Goal: Task Accomplishment & Management: Use online tool/utility

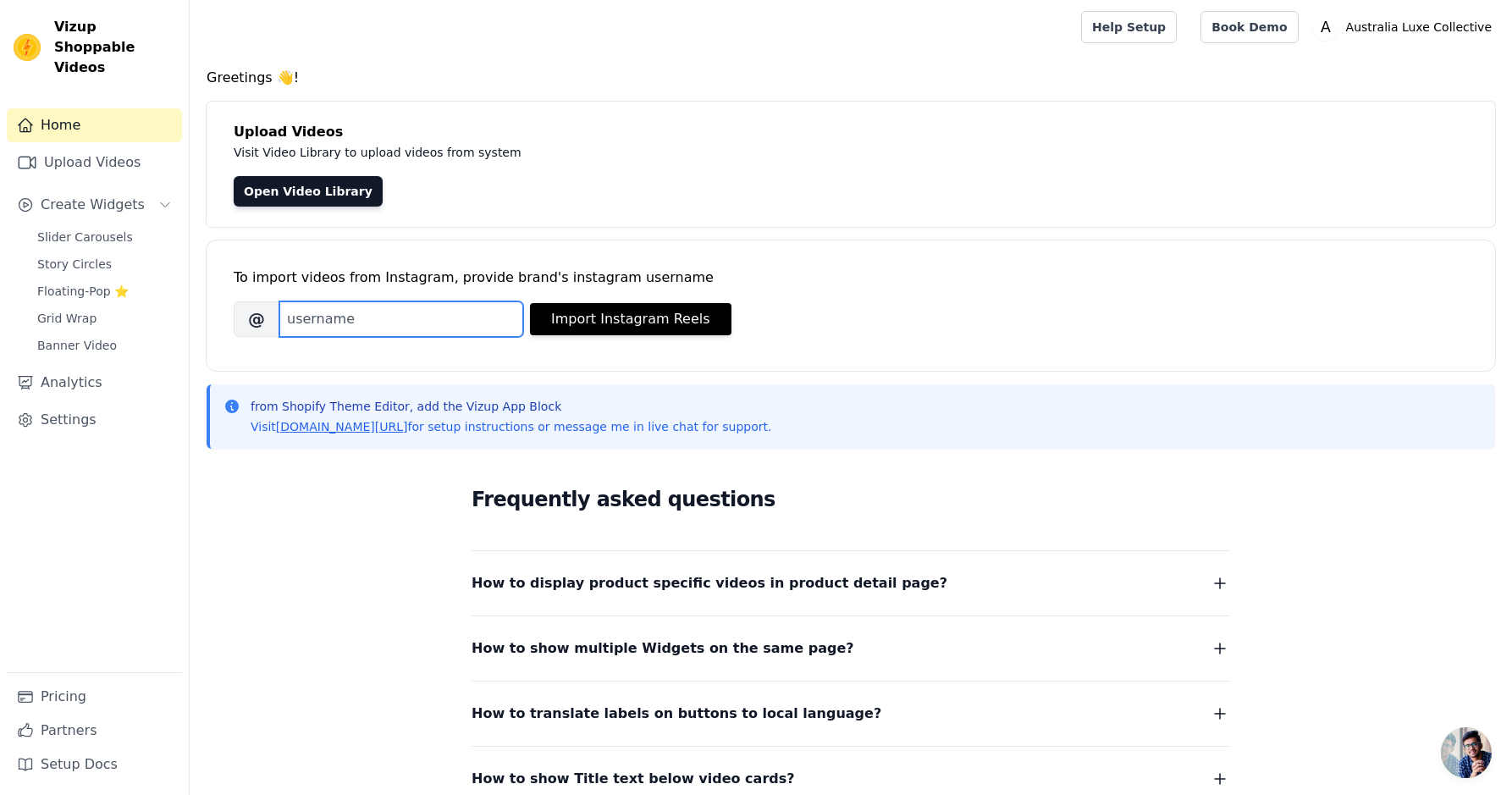
click at [325, 315] on input "Brand's Instagram Username" at bounding box center [401, 318] width 244 height 36
click at [113, 152] on link "Upload Videos" at bounding box center [94, 162] width 176 height 34
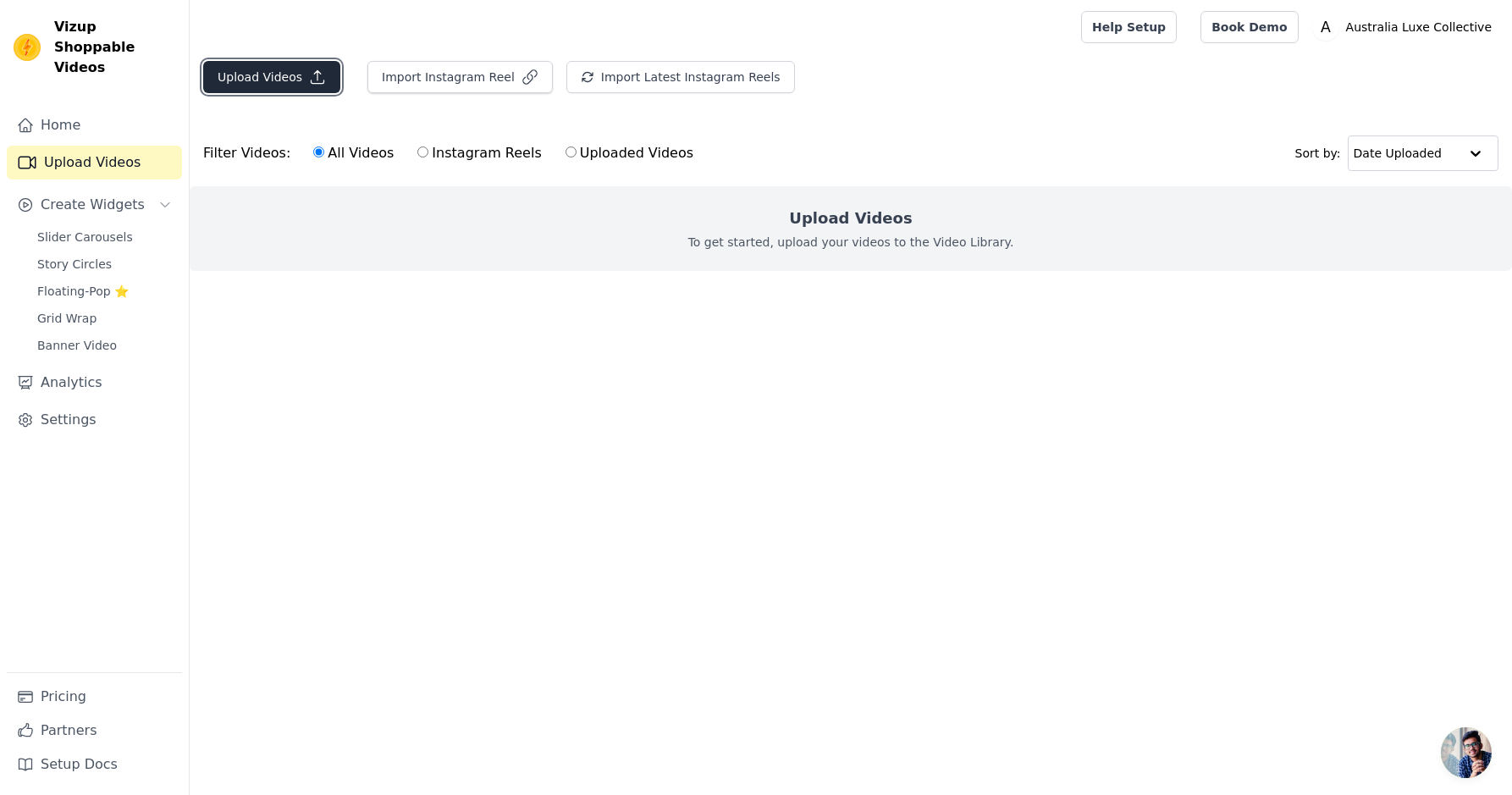
click at [287, 73] on button "Upload Videos" at bounding box center [272, 76] width 137 height 32
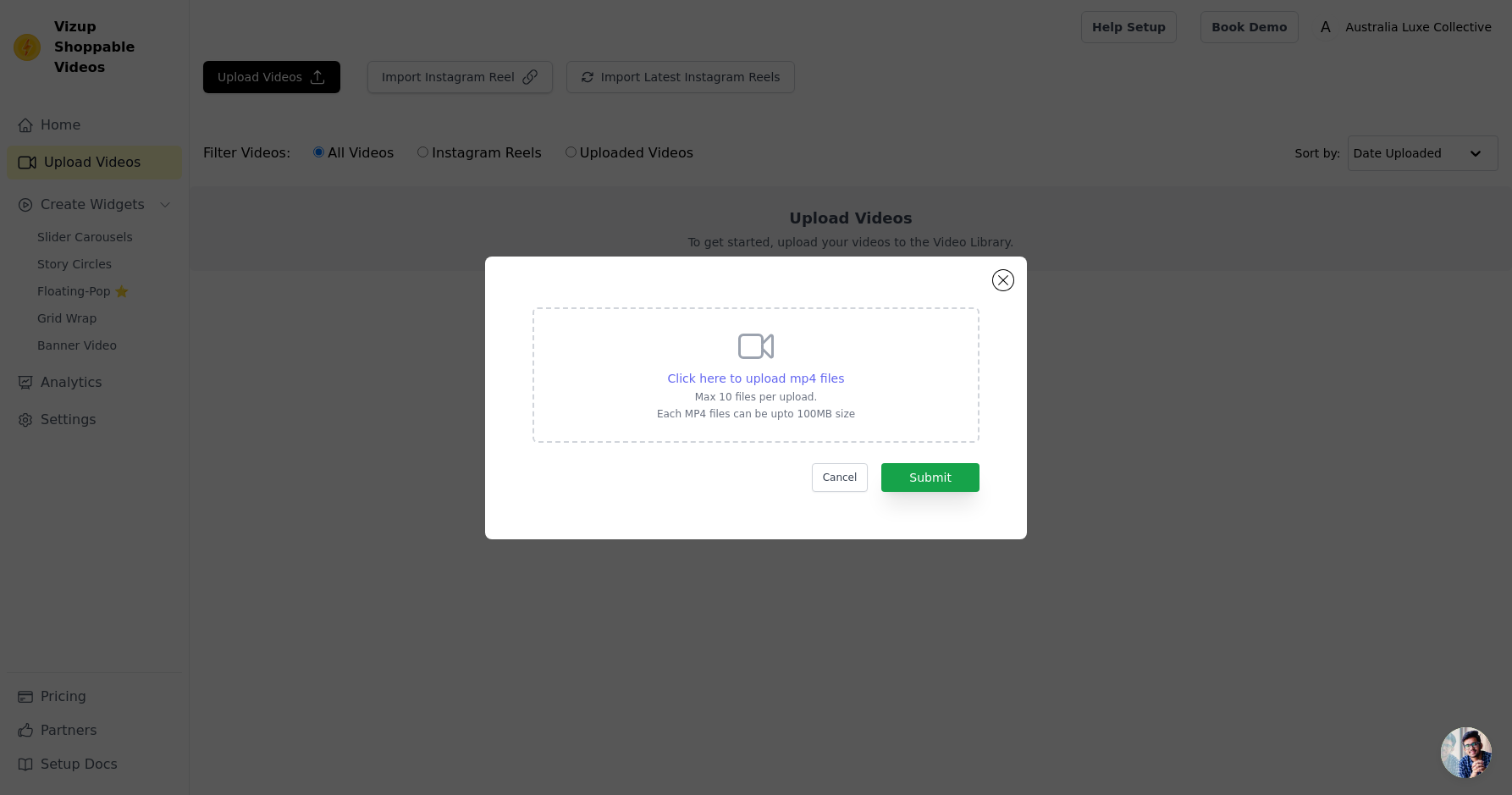
click at [770, 382] on span "Click here to upload mp4 files" at bounding box center [755, 378] width 176 height 14
click at [843, 370] on input "Click here to upload mp4 files Max 10 files per upload. Each MP4 files can be u…" at bounding box center [843, 370] width 1 height 1
click at [763, 336] on icon at bounding box center [756, 346] width 40 height 41
click at [843, 370] on input "Click here to upload mp4 files Max 10 files per upload. Each MP4 files can be u…" at bounding box center [843, 370] width 1 height 1
type input "C:\fakepath\australia luxe co w revisions 3.MP4"
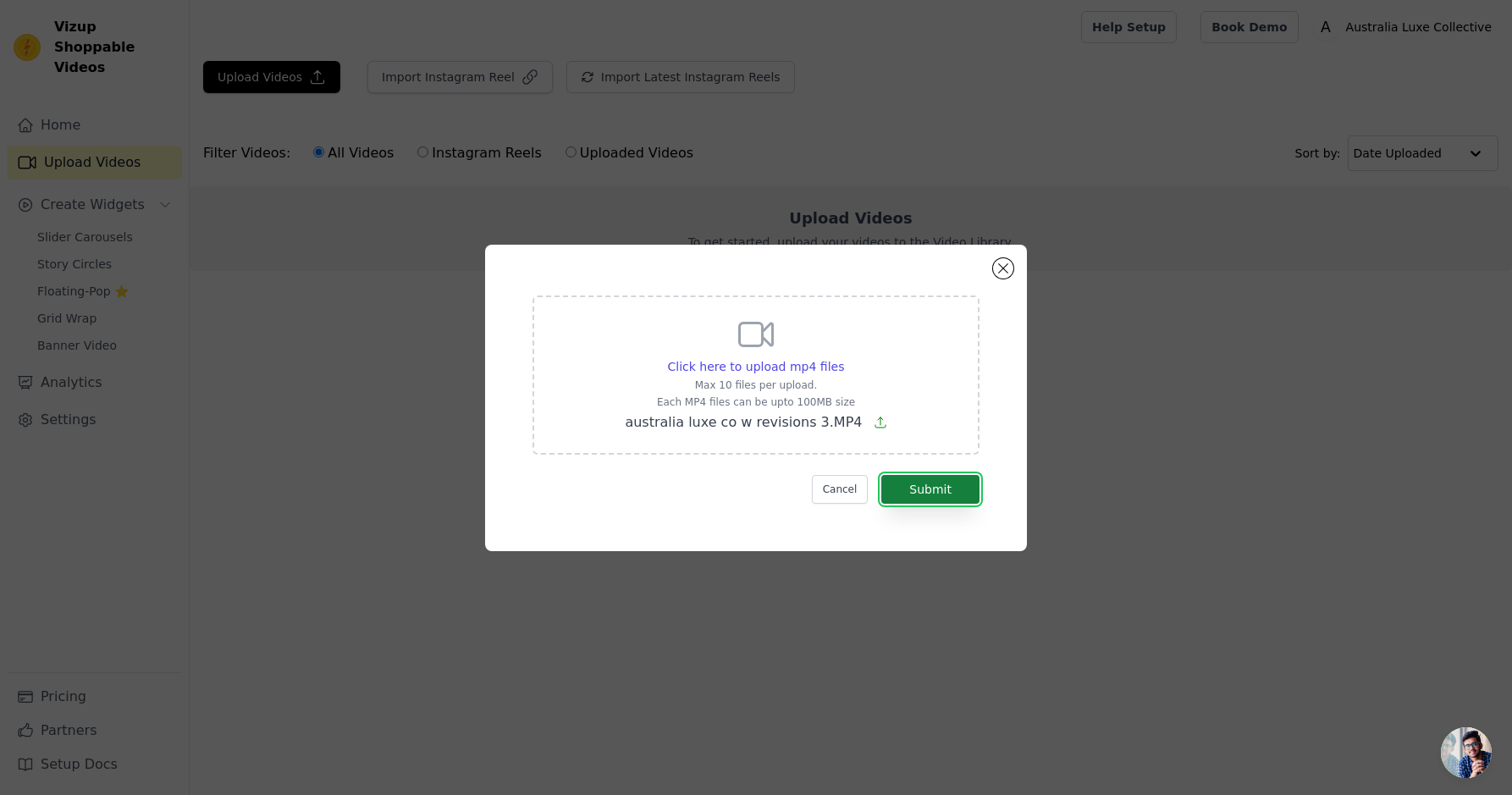
click at [952, 485] on button "Submit" at bounding box center [931, 489] width 98 height 29
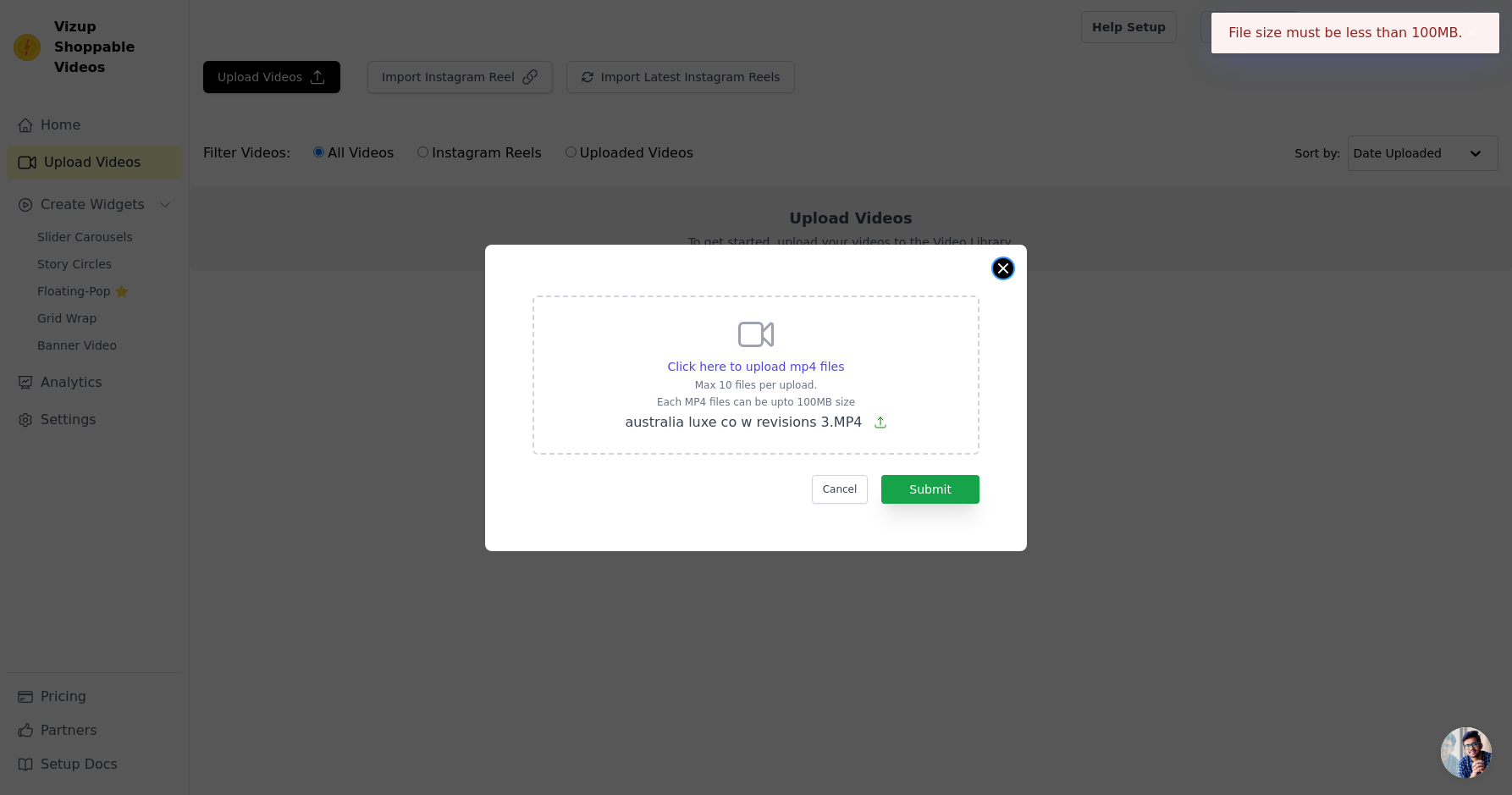
click at [1002, 266] on button "Close modal" at bounding box center [1003, 268] width 20 height 20
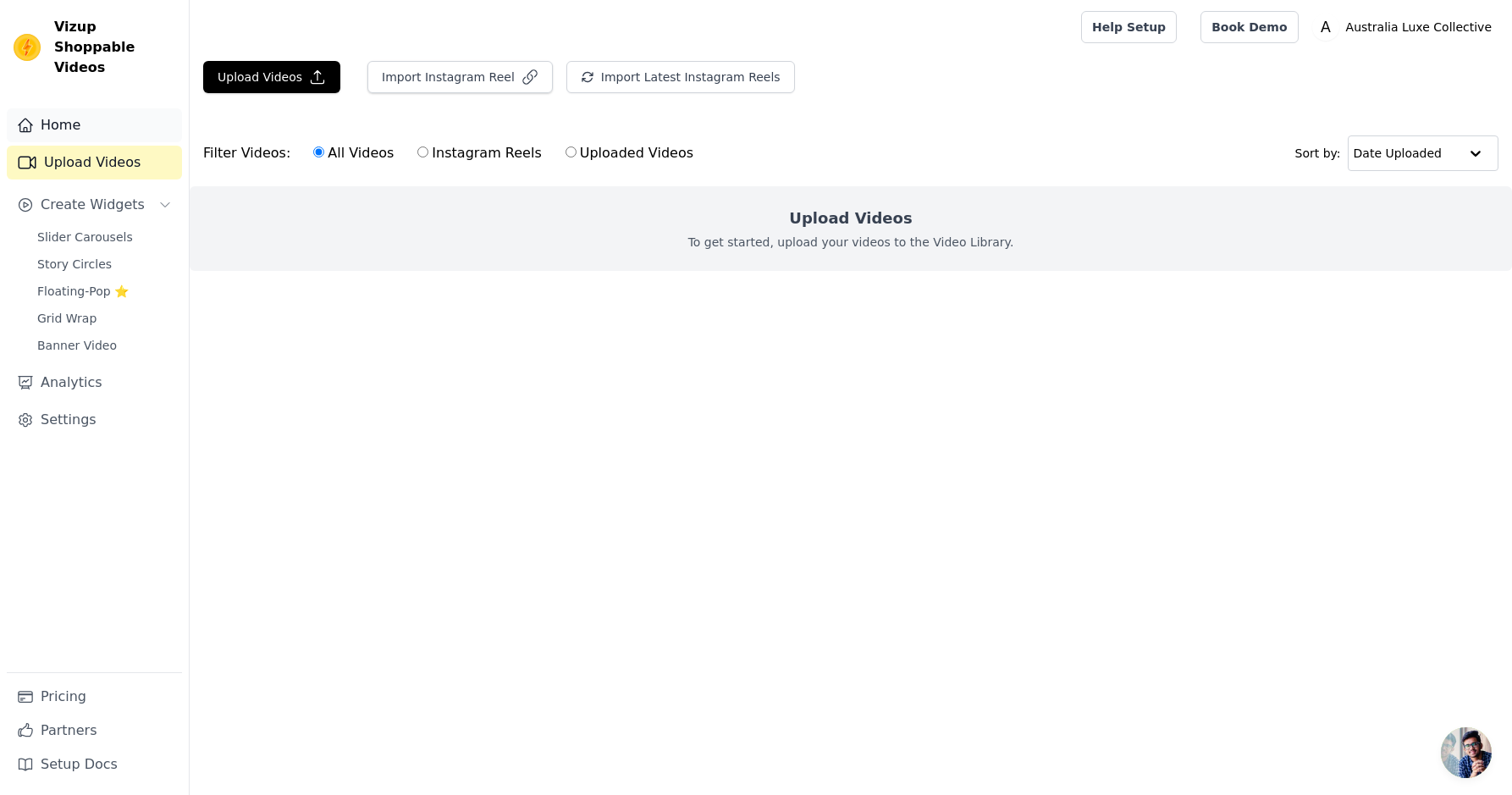
click at [75, 112] on link "Home" at bounding box center [94, 124] width 176 height 34
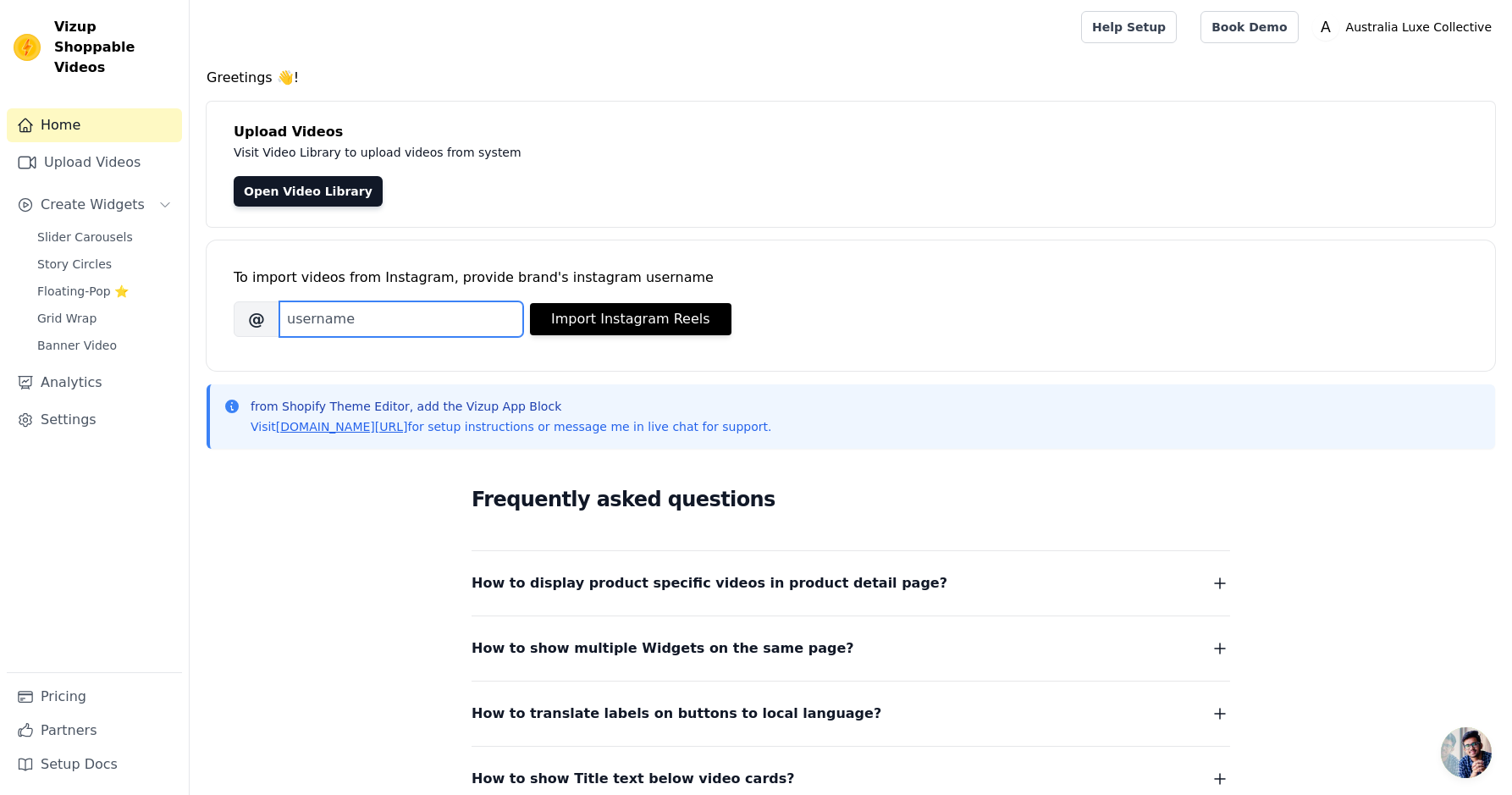
click at [351, 330] on input "Brand's Instagram Username" at bounding box center [401, 318] width 244 height 36
click at [63, 229] on span "Slider Carousels" at bounding box center [85, 237] width 95 height 17
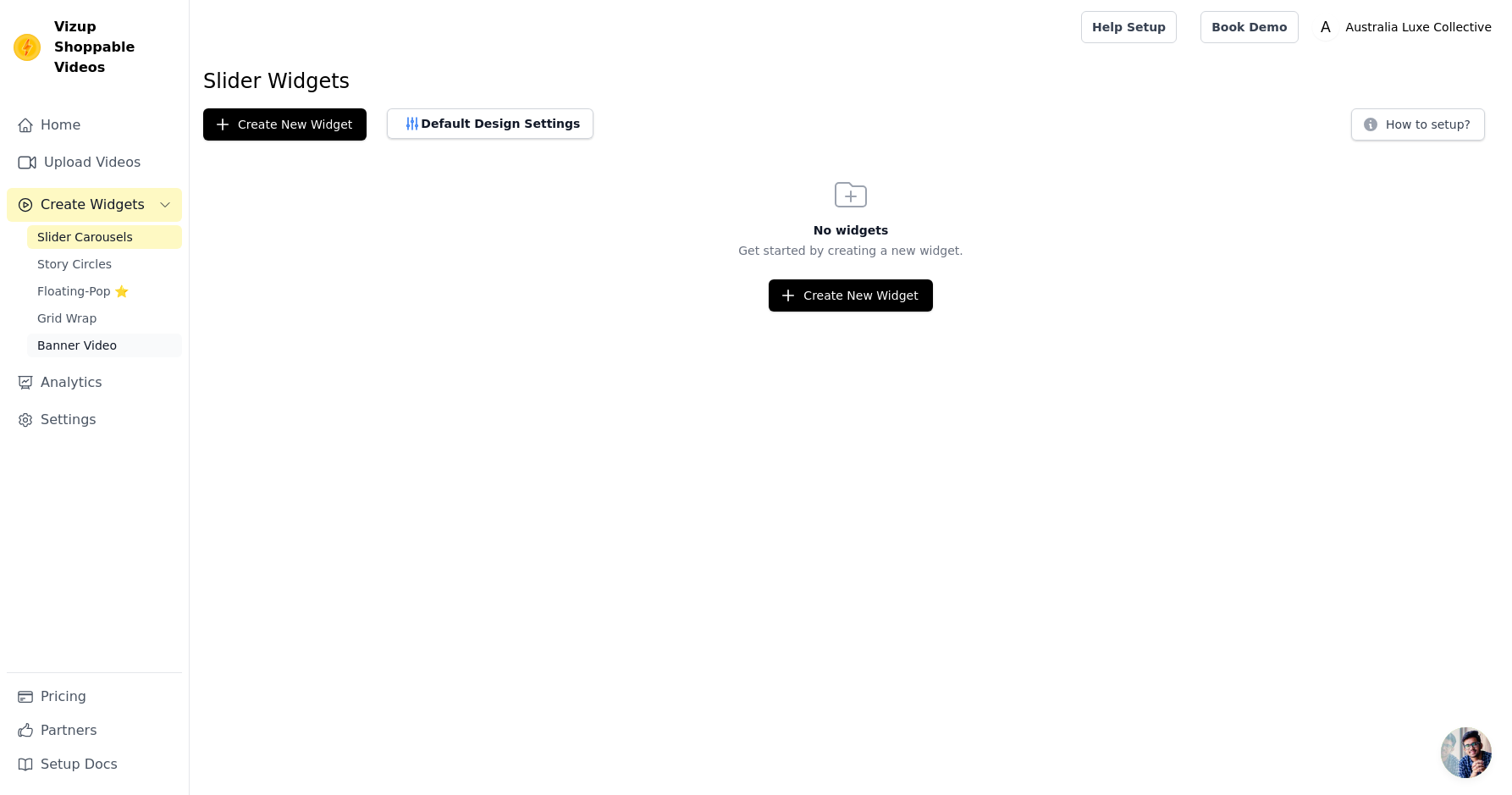
click at [68, 337] on span "Banner Video" at bounding box center [77, 345] width 80 height 17
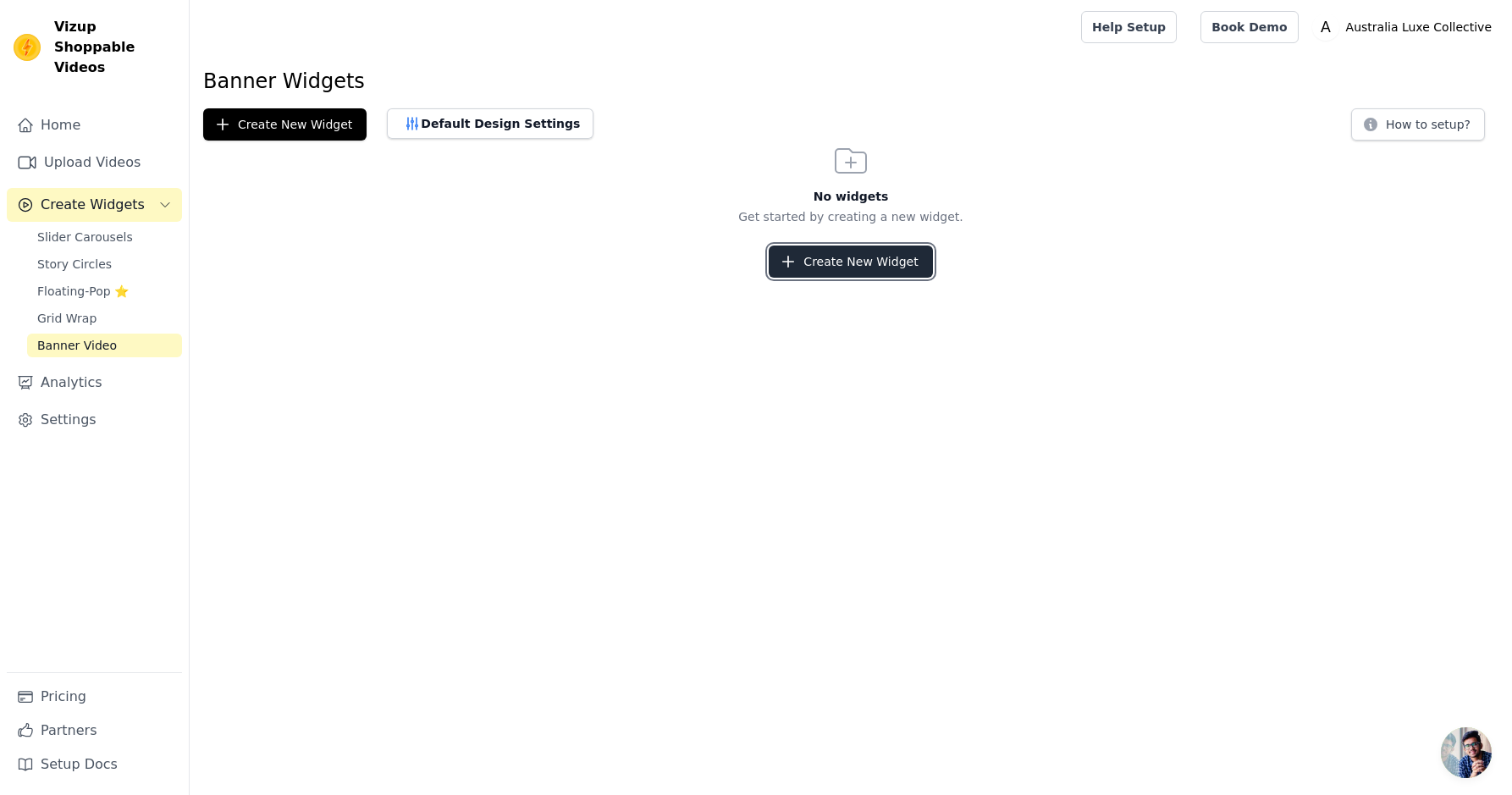
click at [844, 274] on button "Create New Widget" at bounding box center [850, 261] width 163 height 32
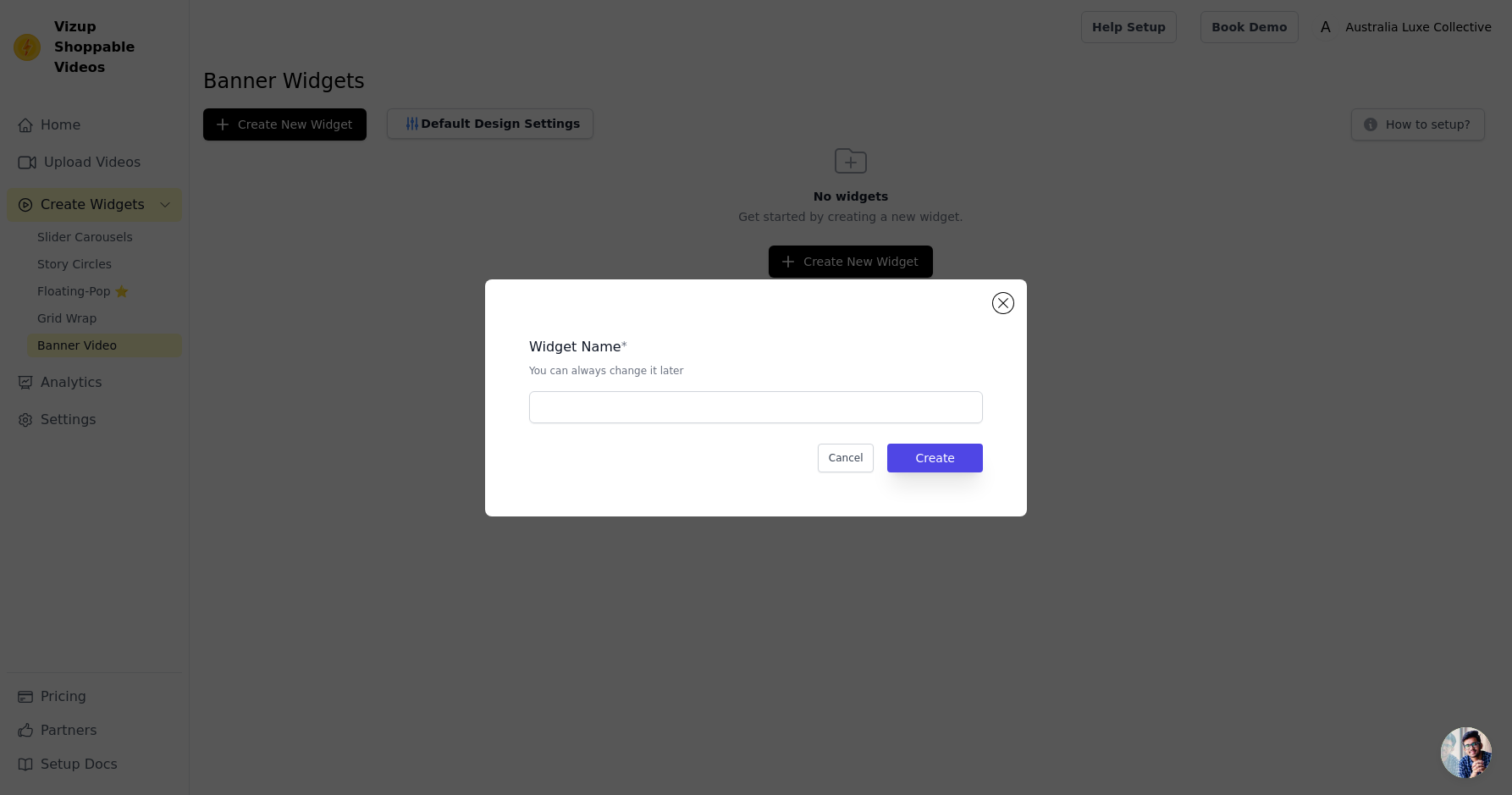
click at [702, 383] on div "Widget Name * You can always change it later" at bounding box center [756, 373] width 453 height 100
click at [709, 398] on input "text" at bounding box center [756, 406] width 453 height 32
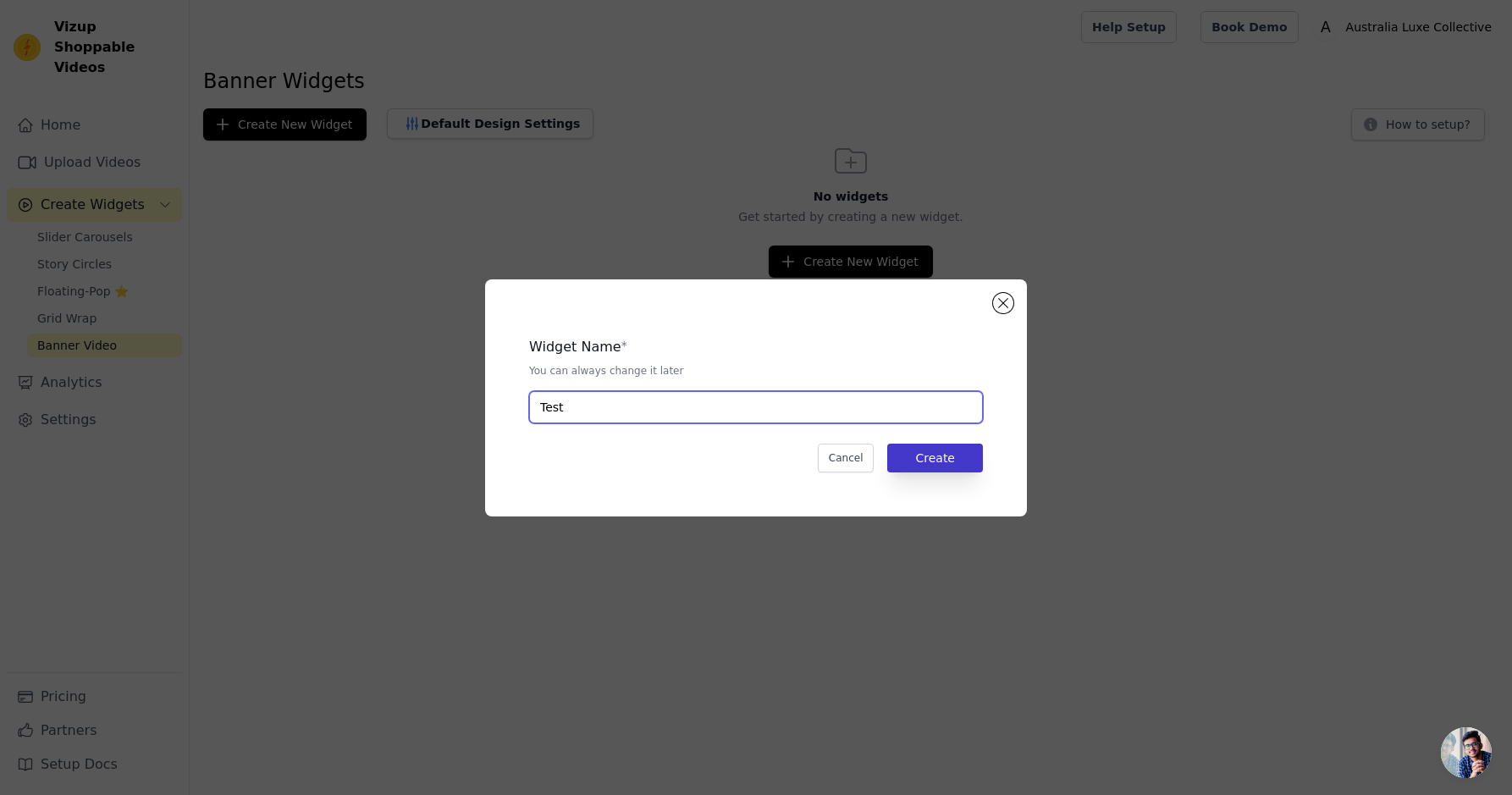
type input "Test"
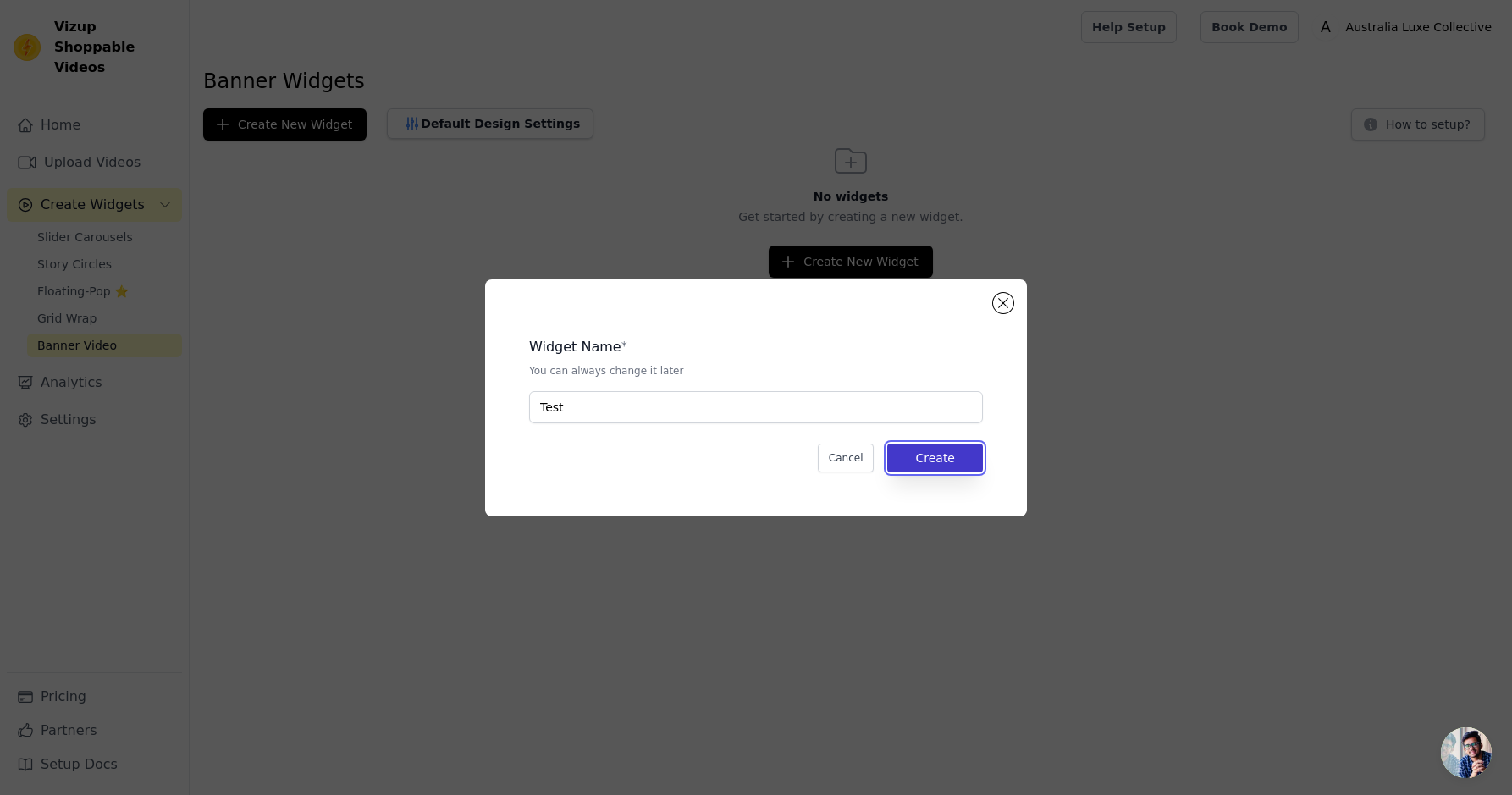
click at [980, 463] on button "Create" at bounding box center [934, 458] width 95 height 29
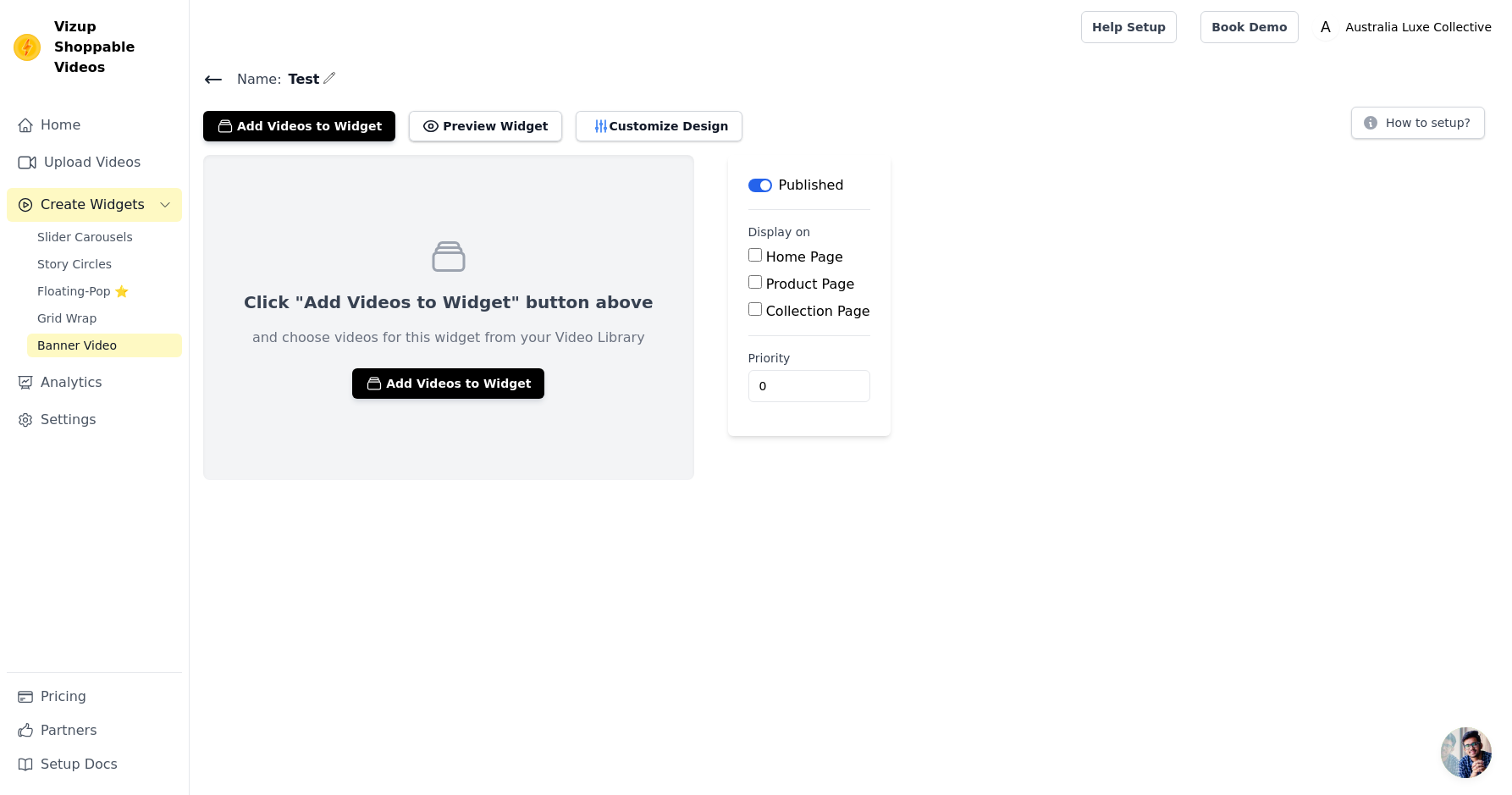
click at [766, 249] on label "Home Page" at bounding box center [804, 257] width 77 height 16
click at [760, 249] on input "Home Page" at bounding box center [755, 255] width 14 height 14
checkbox input "true"
